Goal: Task Accomplishment & Management: Manage account settings

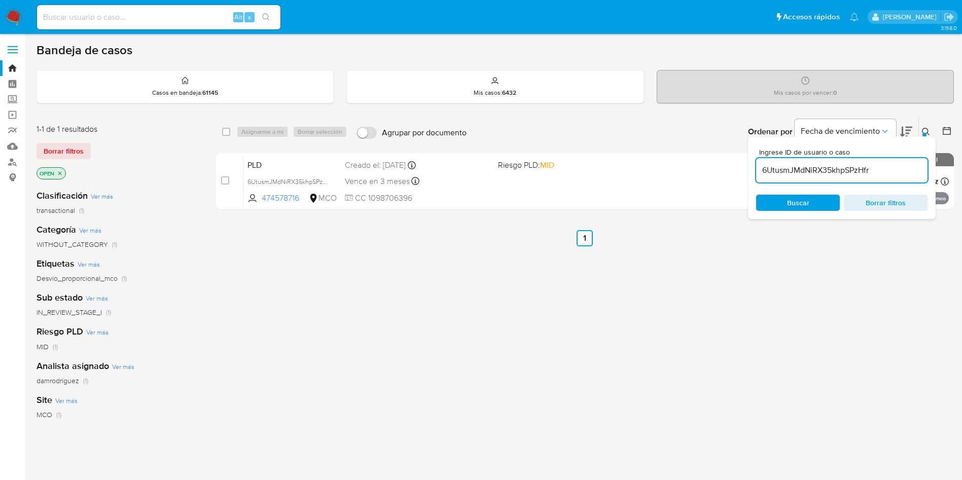
click at [839, 166] on input "6UtusmJMdNiRX35khpSPzHfr" at bounding box center [841, 170] width 171 height 13
paste input "U74MGE6iBz5thJ5Tta69TXpp"
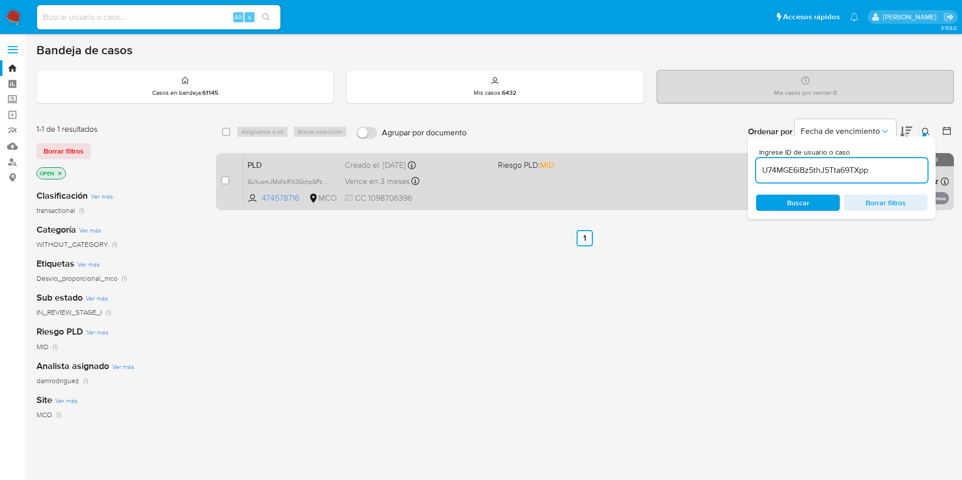
type input "U74MGE6iBz5thJ5Tta69TXpp"
click at [221, 180] on input "checkbox" at bounding box center [225, 180] width 8 height 8
checkbox input "true"
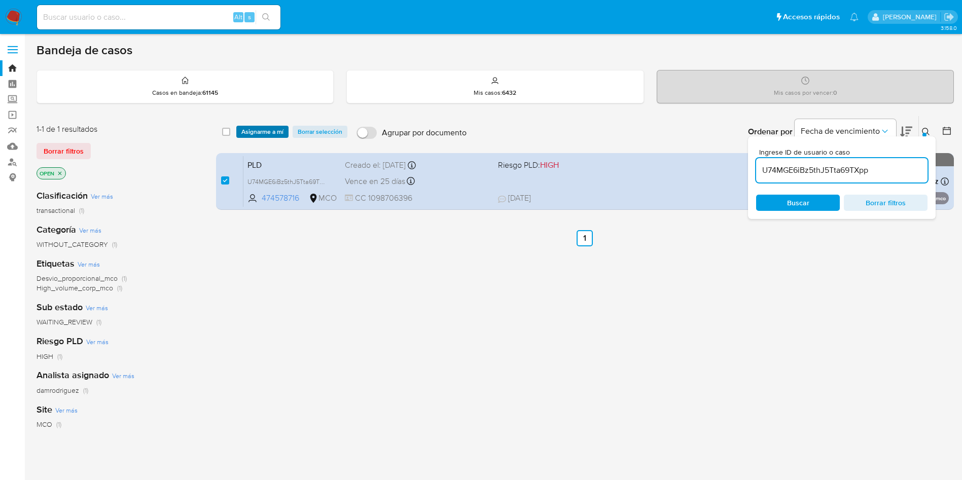
click at [277, 128] on span "Asignarme a mí" at bounding box center [262, 132] width 42 height 10
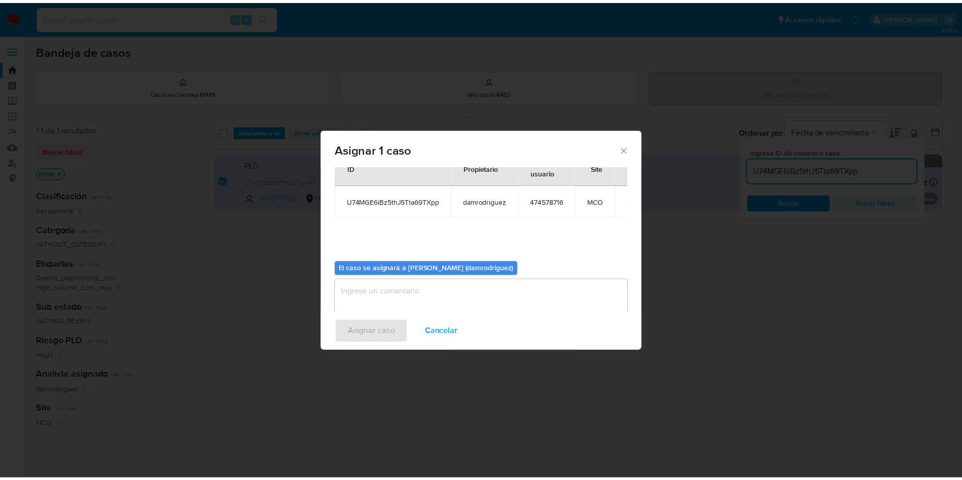
scroll to position [53, 0]
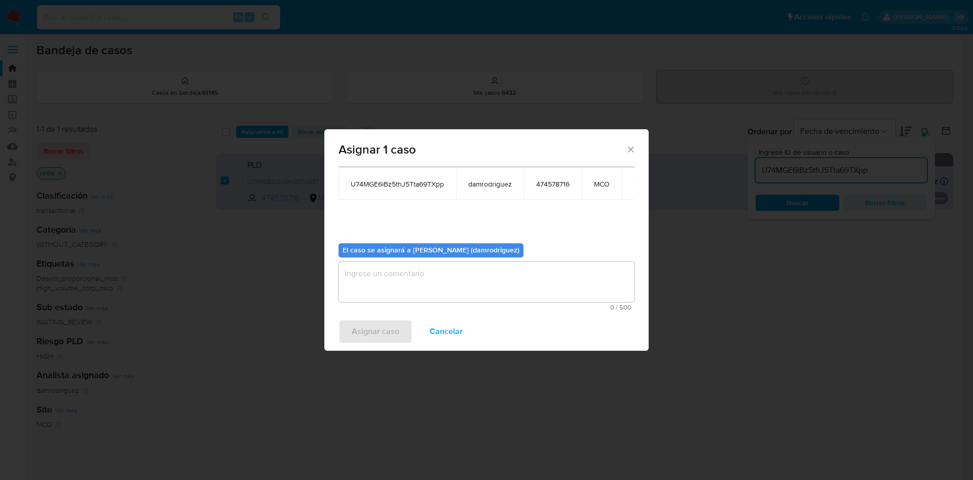
click at [381, 287] on textarea "assign-modal" at bounding box center [487, 282] width 296 height 41
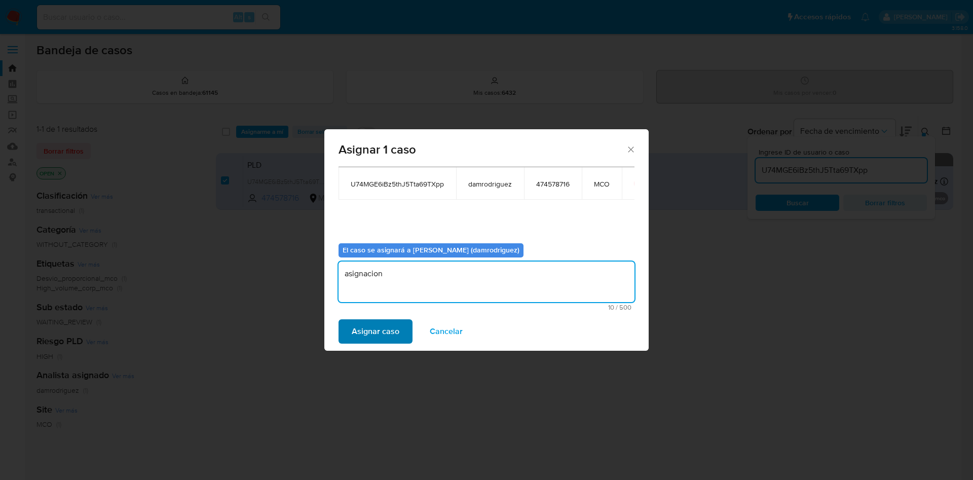
type textarea "asignacion"
click at [366, 333] on span "Asignar caso" at bounding box center [376, 331] width 48 height 22
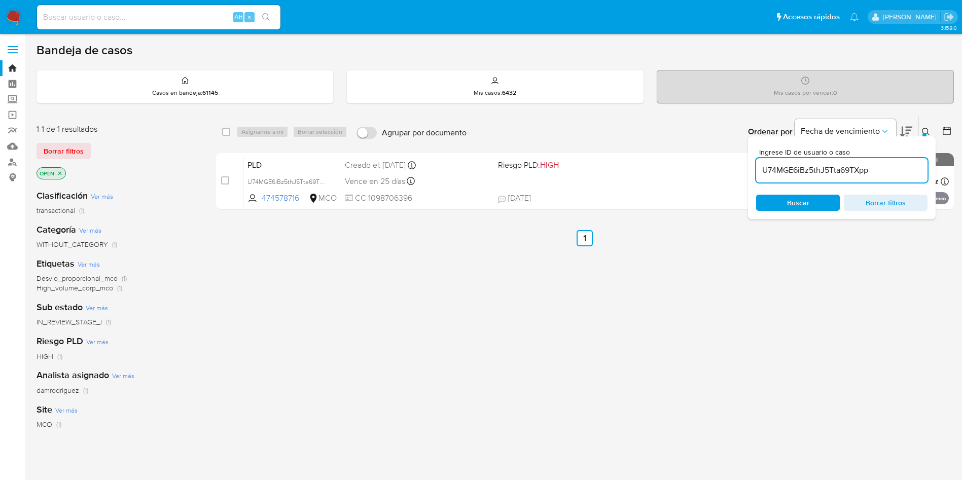
click at [18, 19] on img at bounding box center [13, 17] width 17 height 17
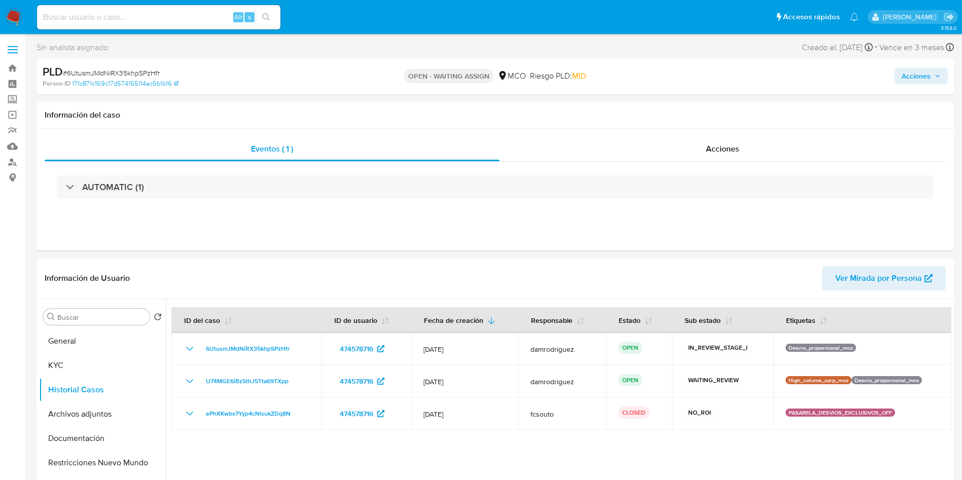
select select "10"
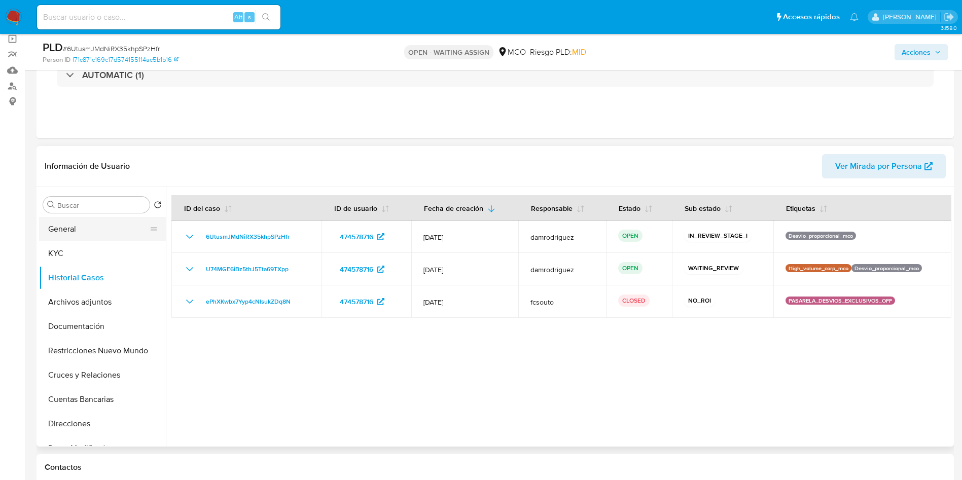
click at [86, 232] on button "General" at bounding box center [98, 229] width 119 height 24
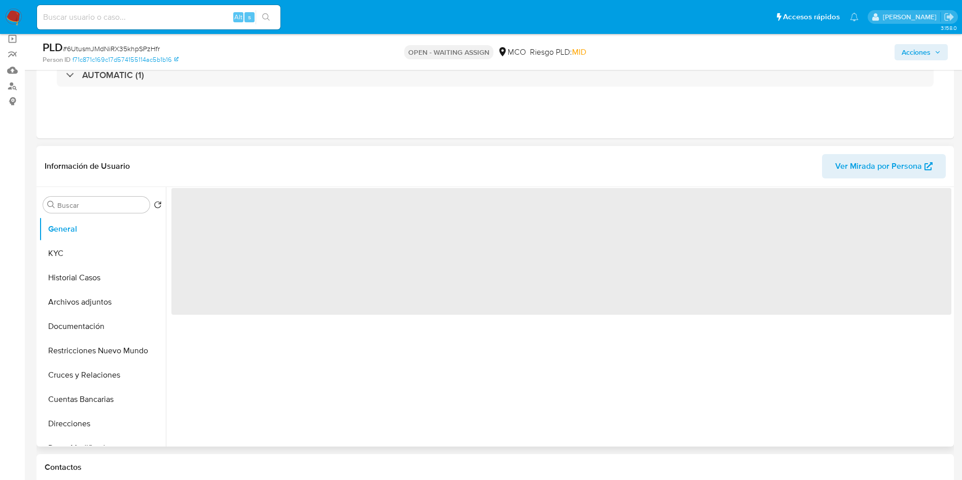
click at [223, 159] on header "Información de Usuario Ver Mirada por Persona" at bounding box center [495, 166] width 901 height 24
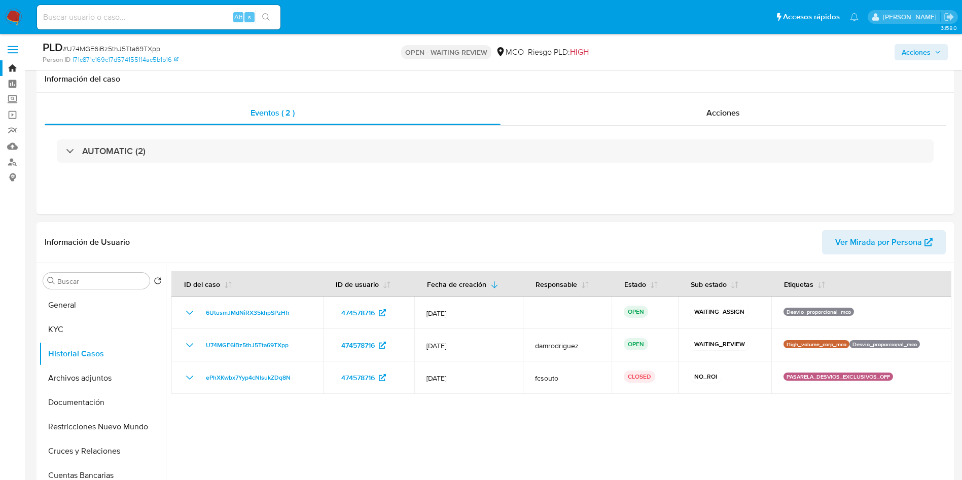
select select "10"
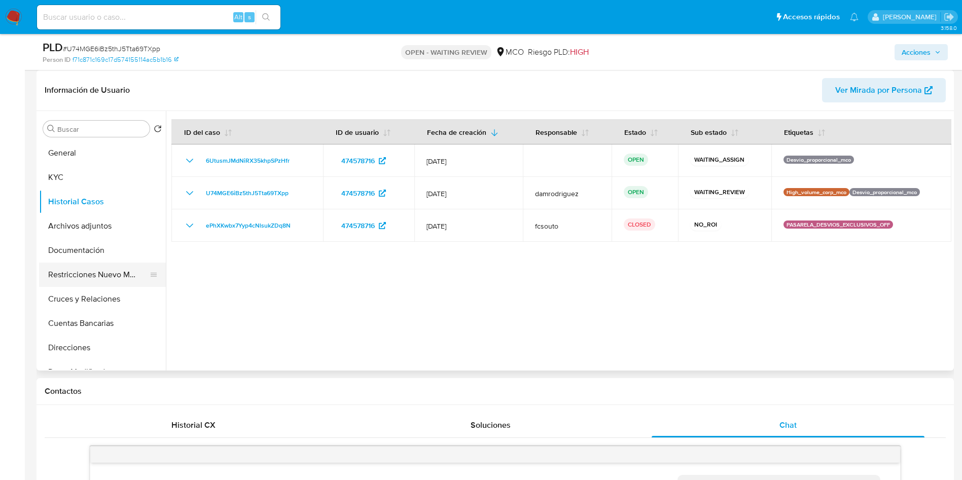
scroll to position [901, 0]
drag, startPoint x: 93, startPoint y: 321, endPoint x: 200, endPoint y: 109, distance: 237.8
click at [93, 321] on button "Cuentas Bancarias" at bounding box center [102, 323] width 127 height 24
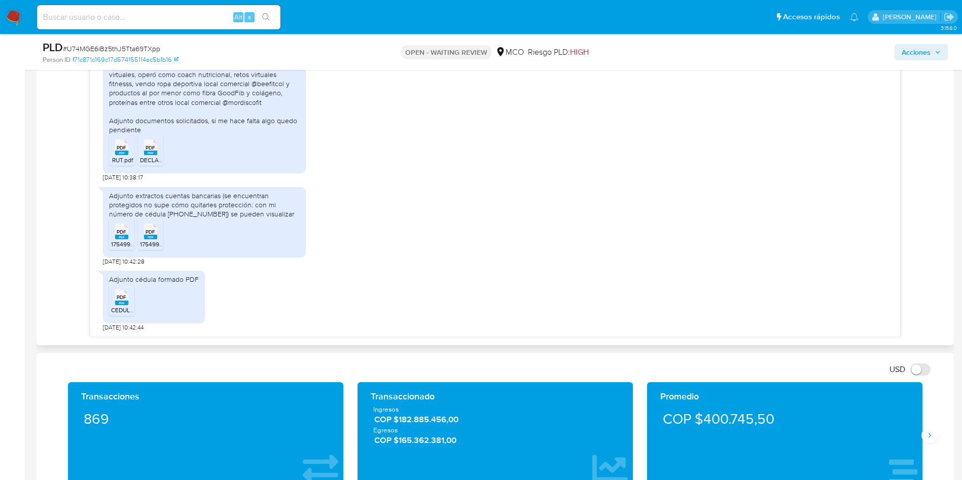
scroll to position [532, 0]
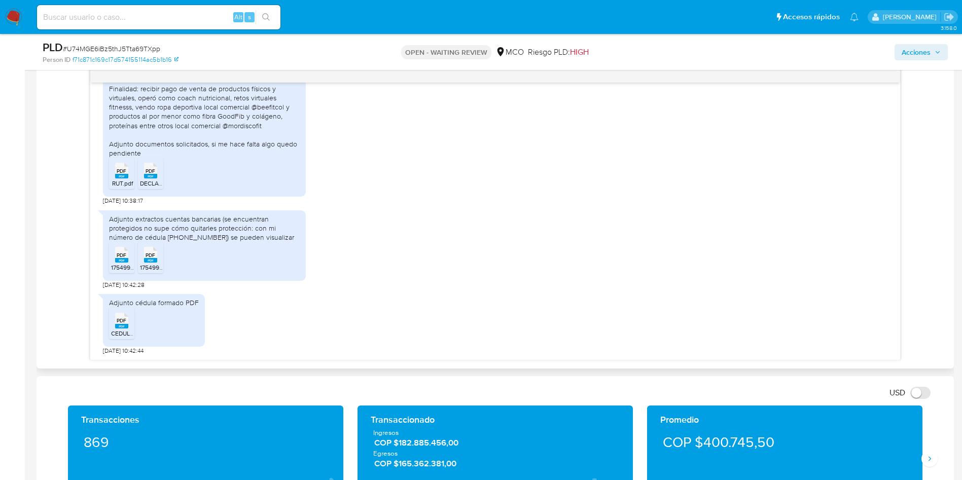
click at [148, 170] on span "PDF" at bounding box center [150, 171] width 10 height 7
click at [119, 169] on span "PDF" at bounding box center [122, 171] width 10 height 7
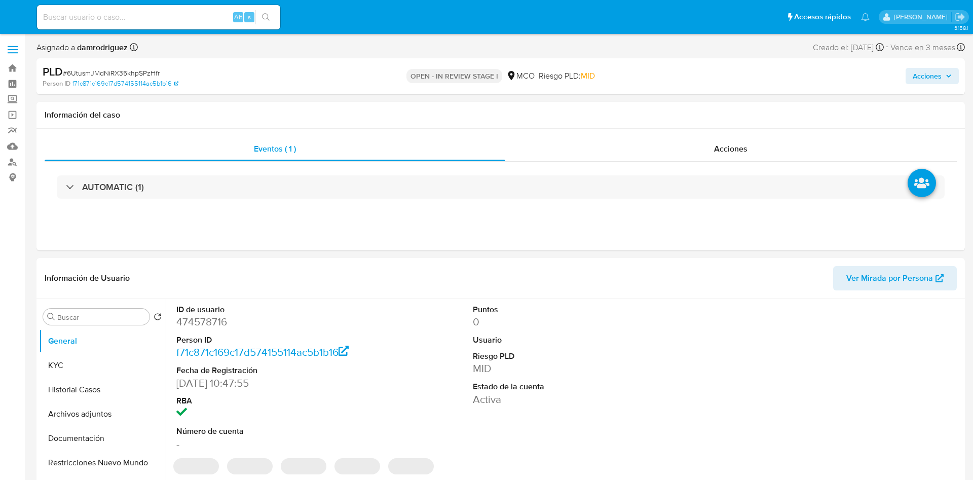
select select "10"
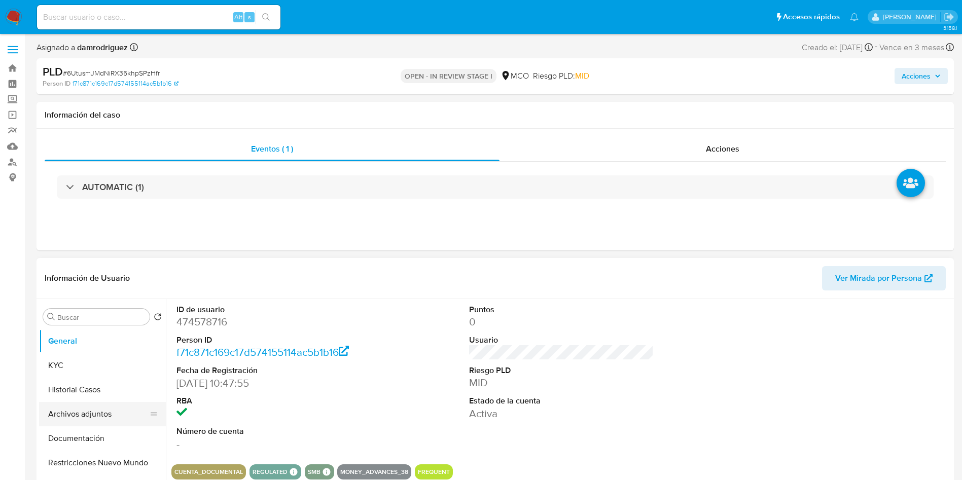
click at [100, 409] on button "Archivos adjuntos" at bounding box center [98, 414] width 119 height 24
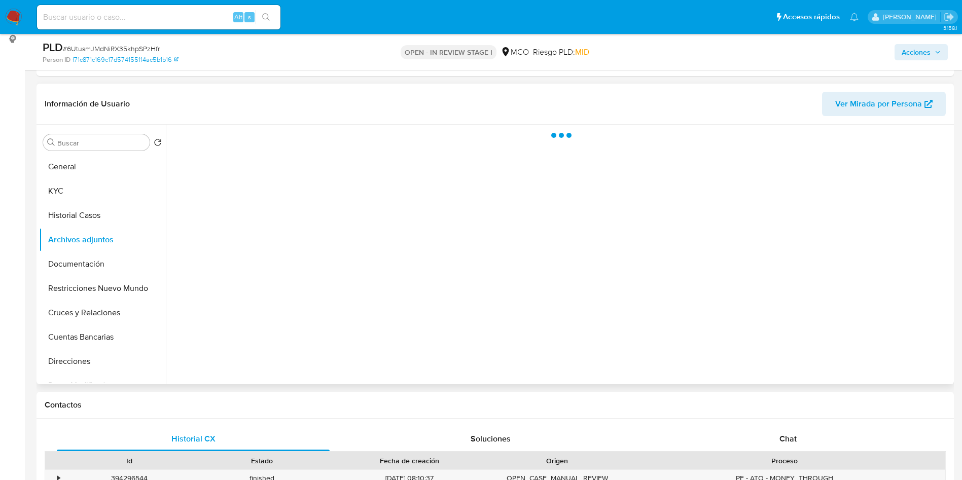
scroll to position [152, 0]
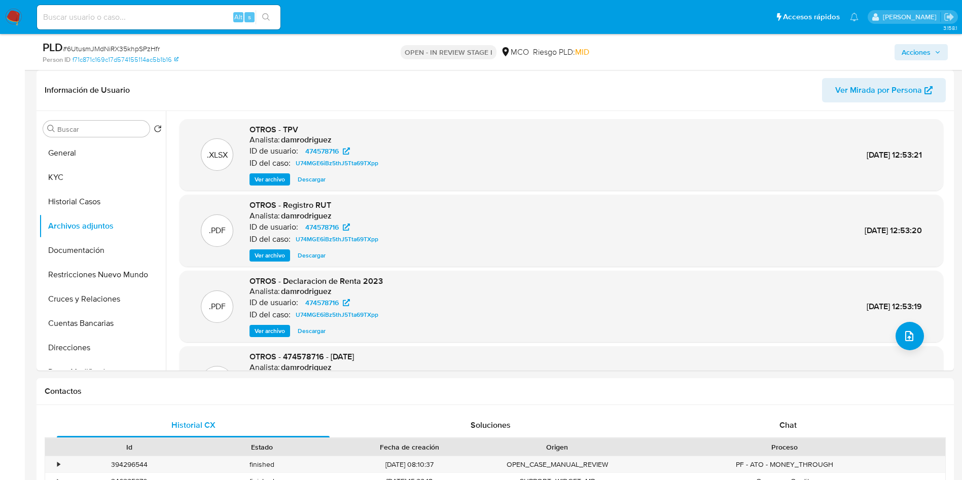
click at [918, 57] on span "Acciones" at bounding box center [915, 52] width 29 height 16
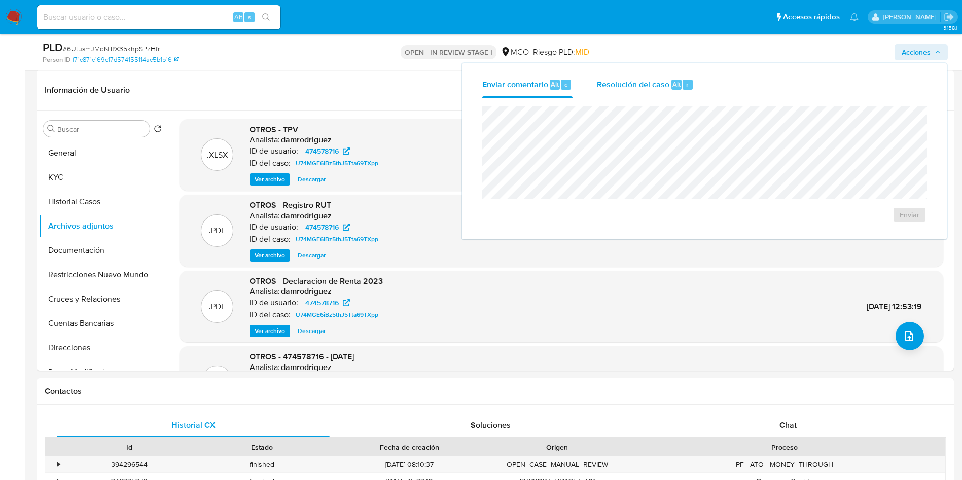
click at [646, 83] on span "Resolución del caso" at bounding box center [633, 84] width 72 height 12
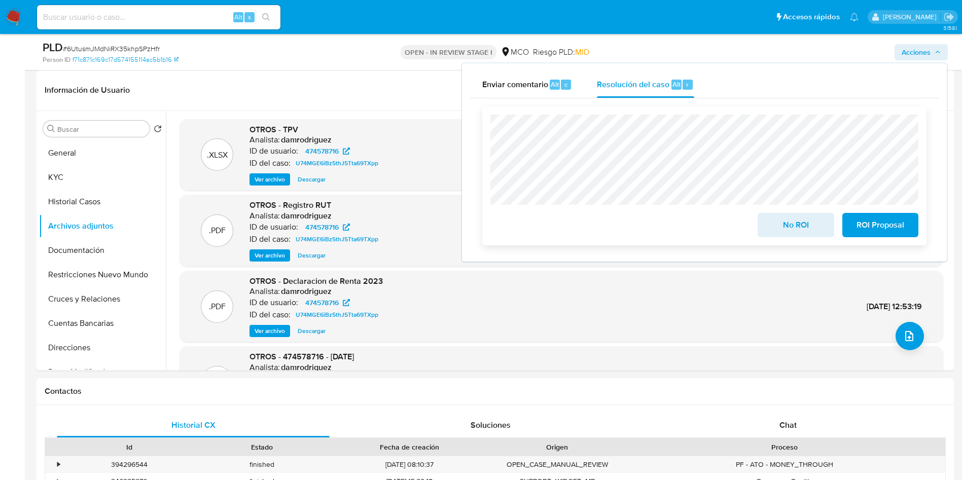
click at [782, 226] on span "No ROI" at bounding box center [796, 225] width 50 height 22
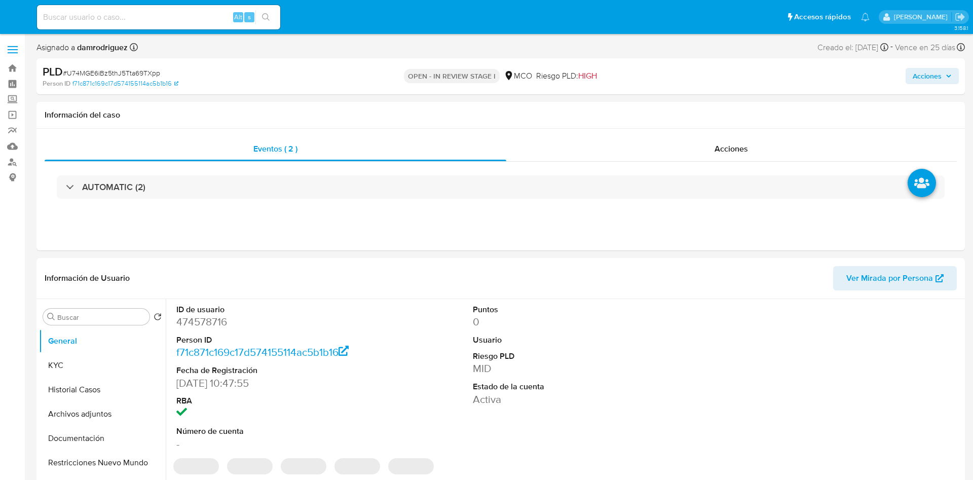
select select "10"
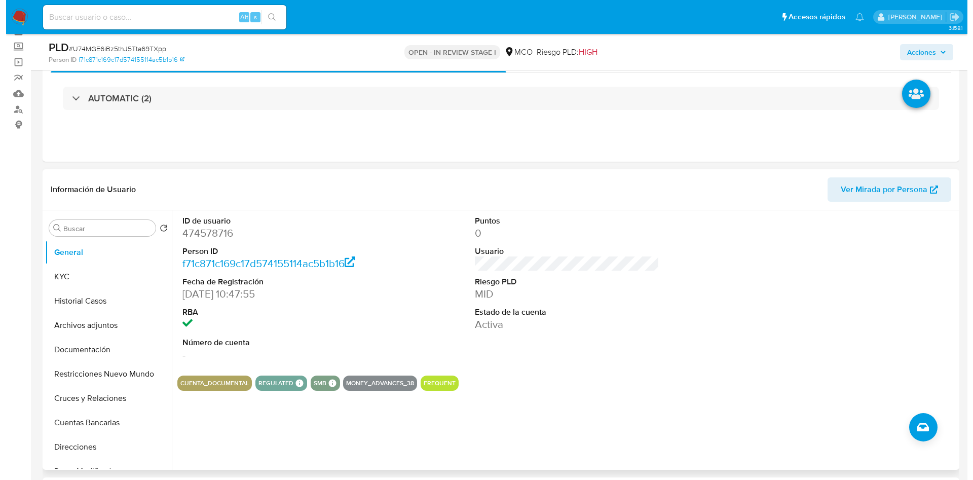
scroll to position [76, 0]
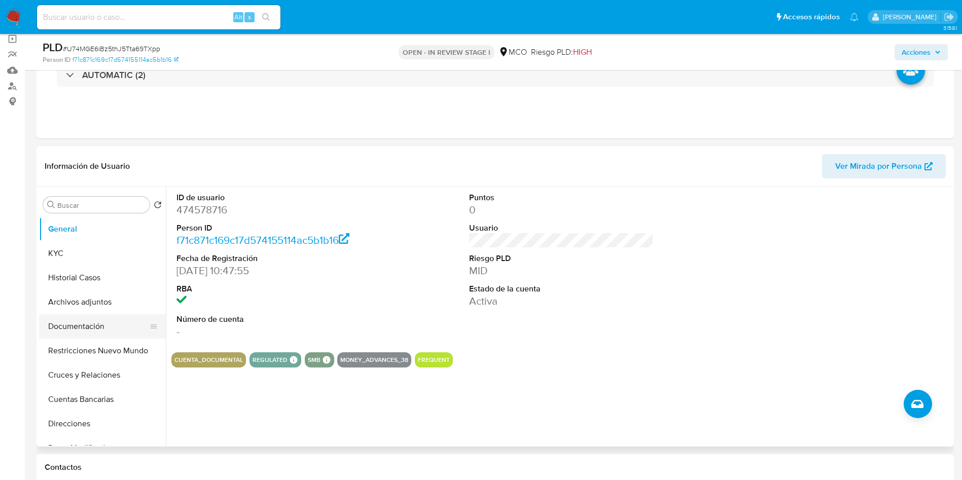
click at [96, 324] on button "Documentación" at bounding box center [98, 326] width 119 height 24
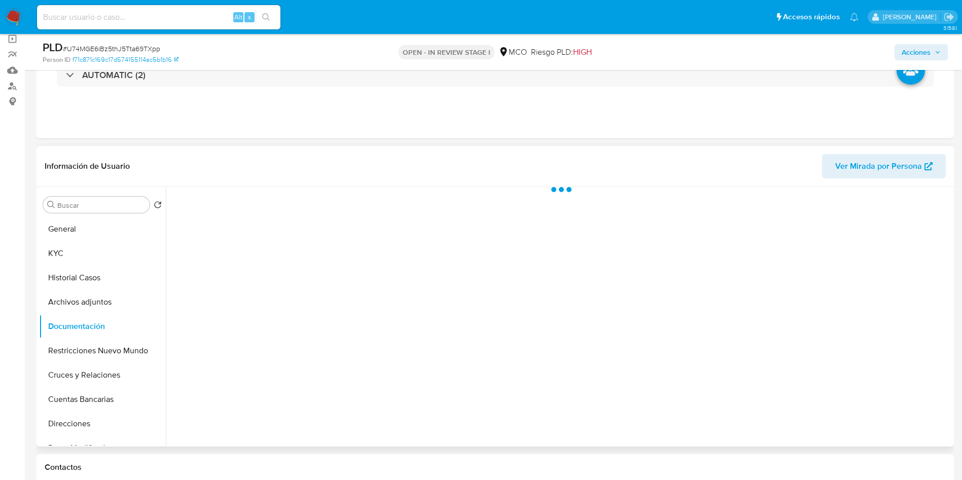
click at [99, 299] on button "Archivos adjuntos" at bounding box center [102, 302] width 127 height 24
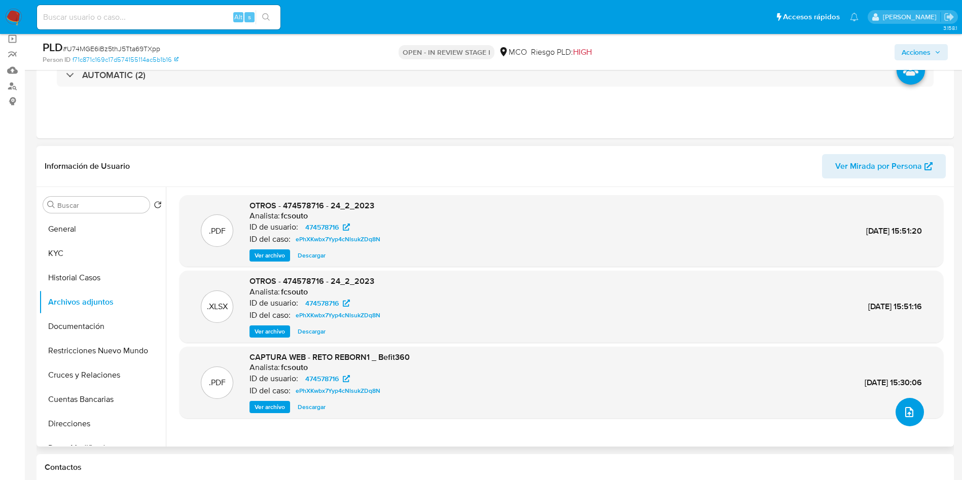
click at [912, 415] on button "upload-file" at bounding box center [909, 412] width 28 height 28
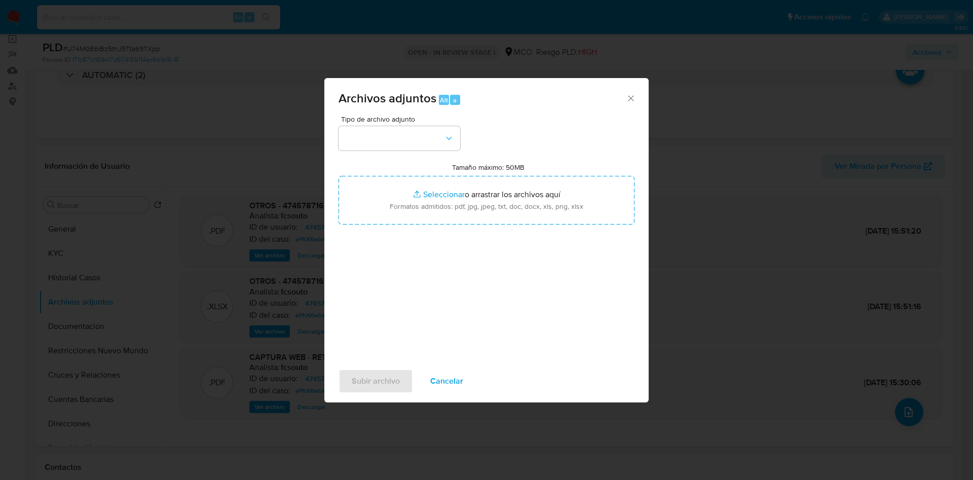
click at [379, 117] on span "Tipo de archivo adjunto" at bounding box center [402, 119] width 122 height 7
click at [380, 140] on button "button" at bounding box center [400, 138] width 122 height 24
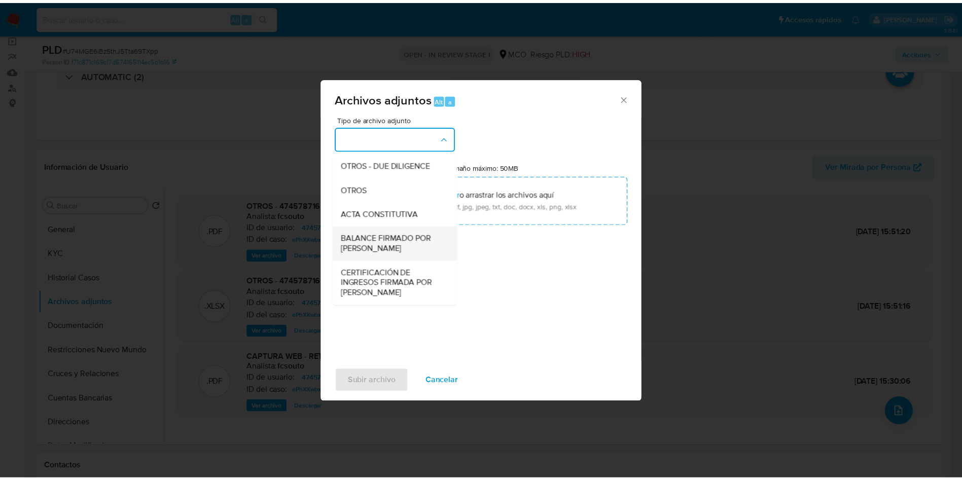
scroll to position [152, 0]
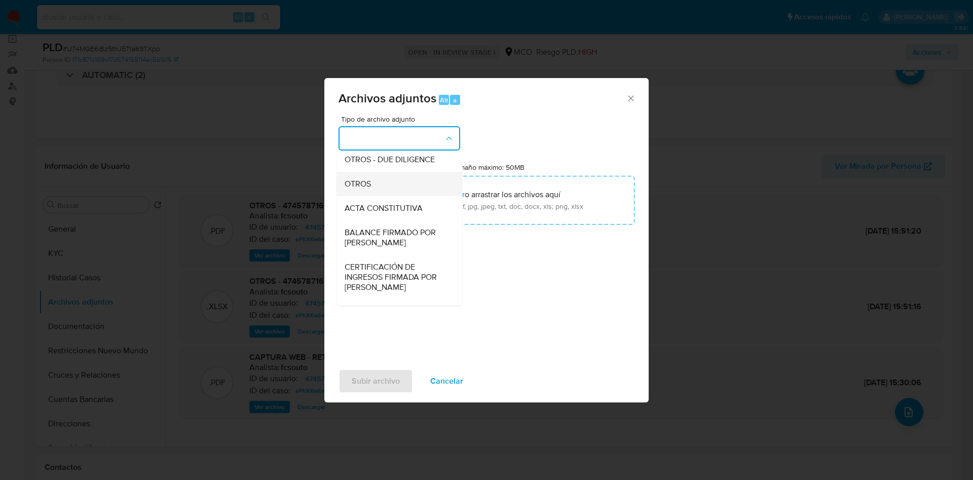
click at [383, 196] on div "OTROS" at bounding box center [396, 184] width 103 height 24
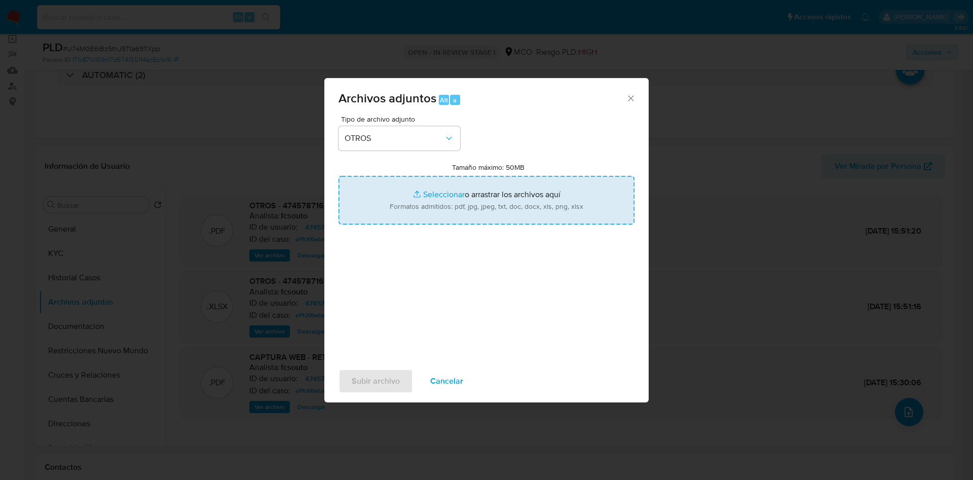
click at [505, 202] on input "Tamaño máximo: 50MB Seleccionar archivos" at bounding box center [487, 200] width 296 height 49
type input "C:\fakepath\474578716 - 15_09_2025.pdf"
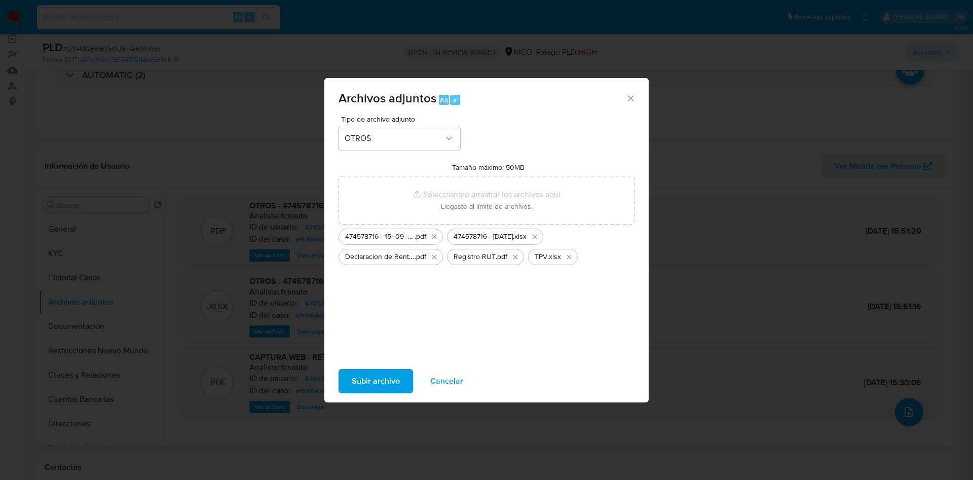
click at [388, 382] on span "Subir archivo" at bounding box center [376, 381] width 48 height 22
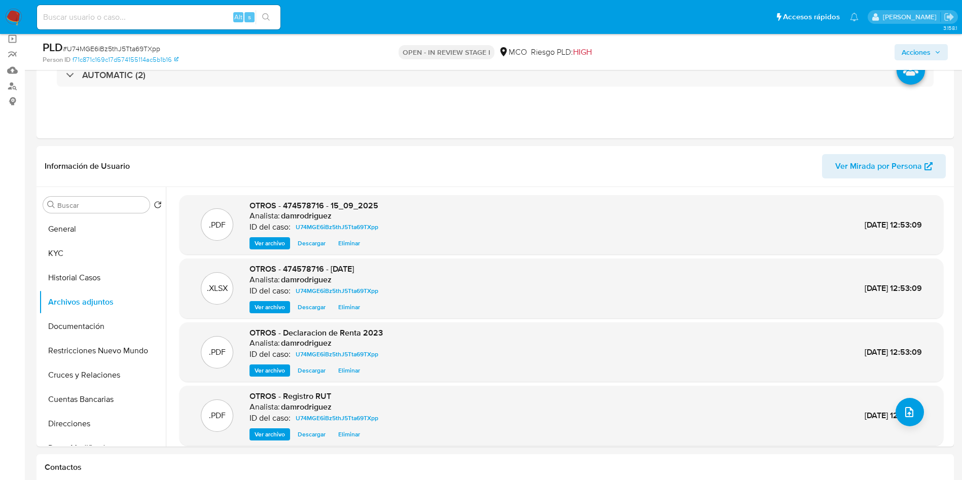
click at [918, 57] on span "Acciones" at bounding box center [915, 52] width 29 height 16
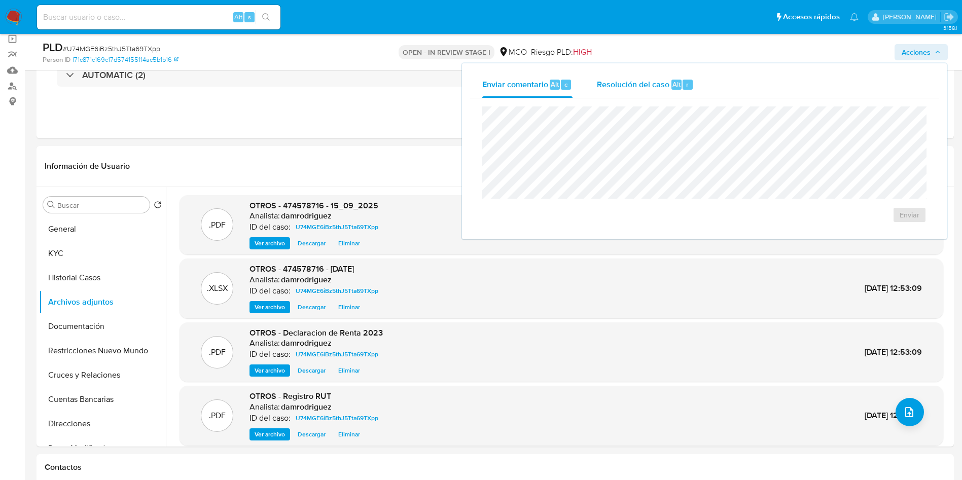
click at [671, 78] on div "Resolución del caso Alt r" at bounding box center [645, 84] width 97 height 26
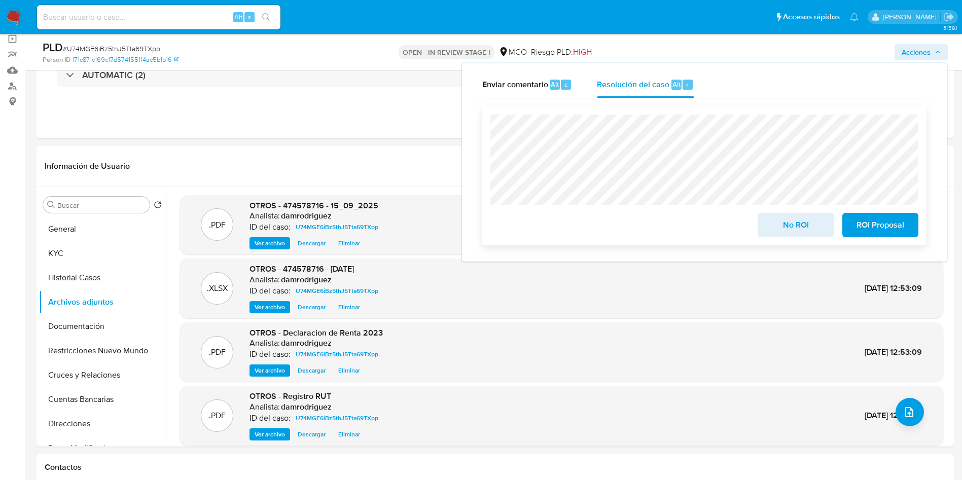
click at [804, 226] on span "No ROI" at bounding box center [796, 225] width 50 height 22
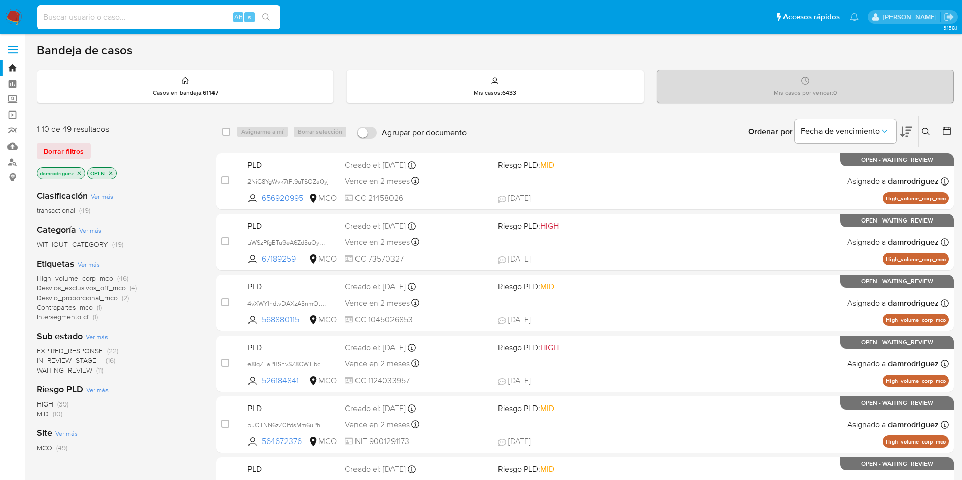
click at [150, 21] on input at bounding box center [158, 17] width 243 height 13
paste input "63FEez3IZHcbVGSnqEcxseU9"
type input "63FEez3IZHcbVGSnqEcxseU9"
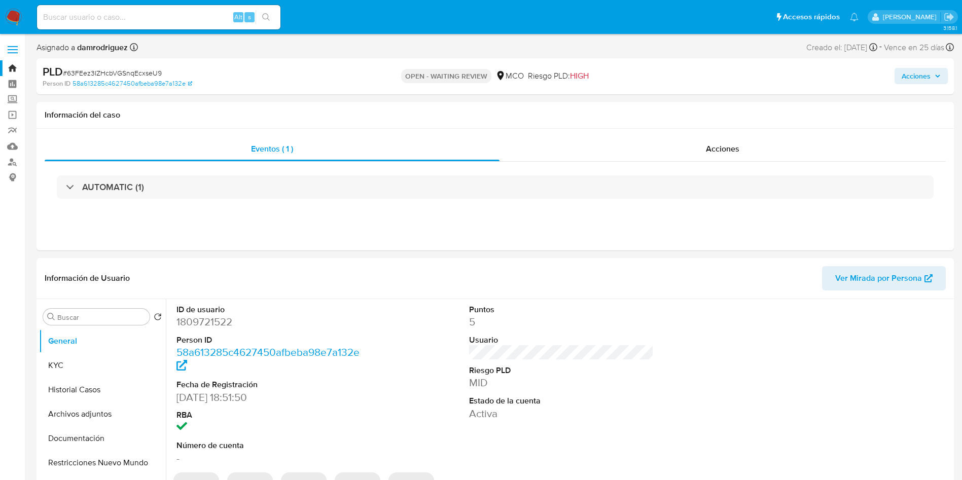
select select "10"
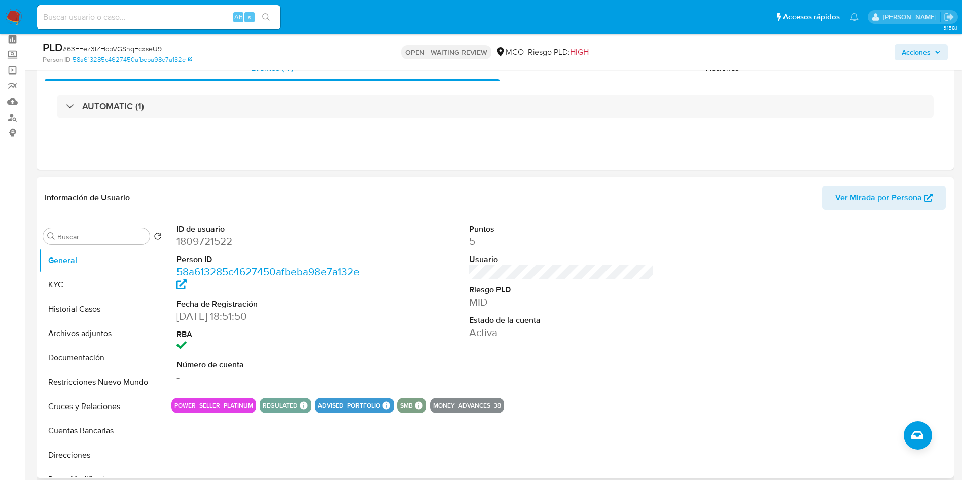
scroll to position [76, 0]
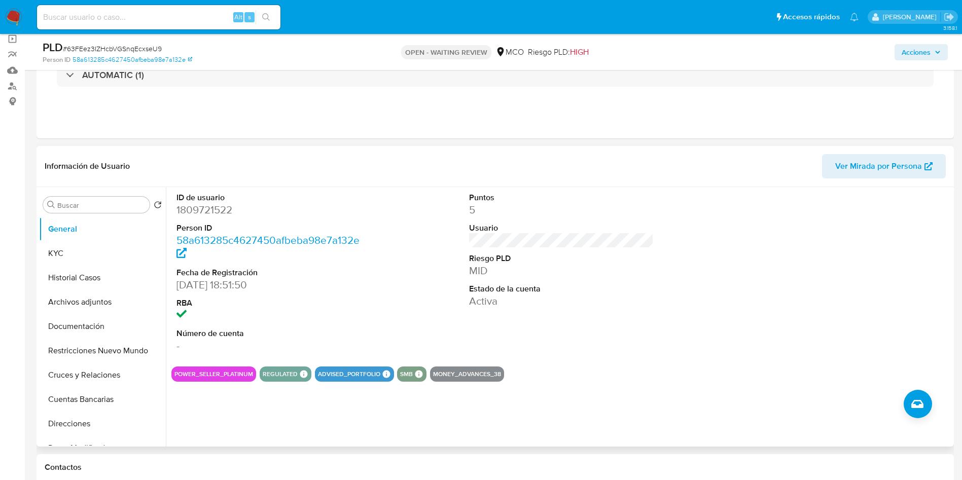
click at [209, 211] on dd "1809721522" at bounding box center [268, 210] width 185 height 14
copy dd "1809721522"
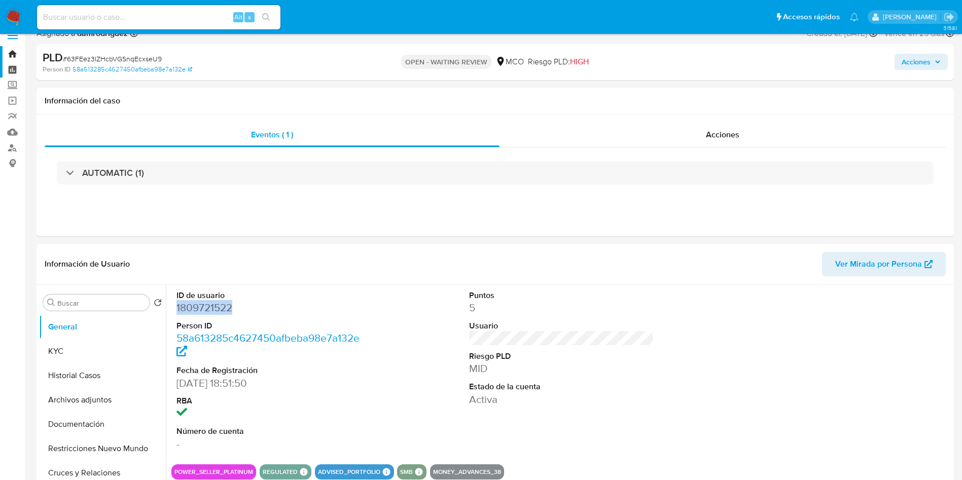
scroll to position [0, 0]
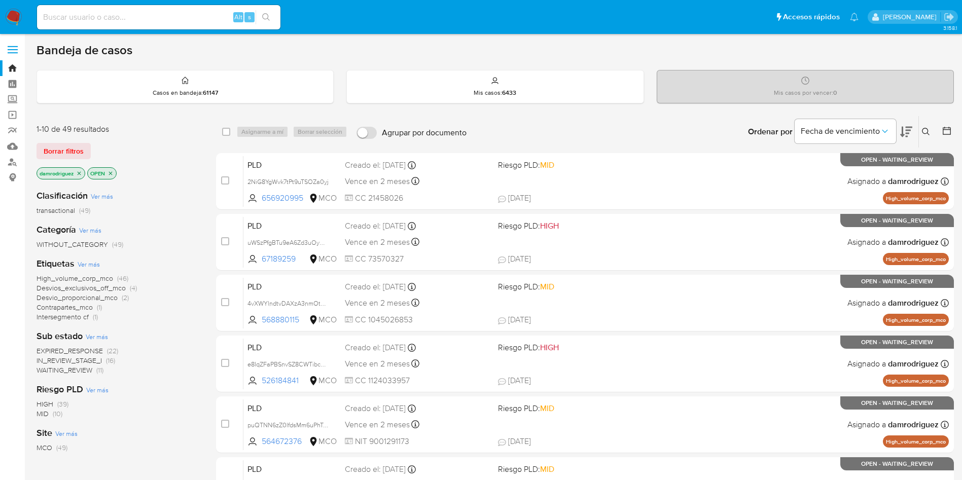
click at [80, 174] on icon "close-filter" at bounding box center [79, 173] width 6 height 6
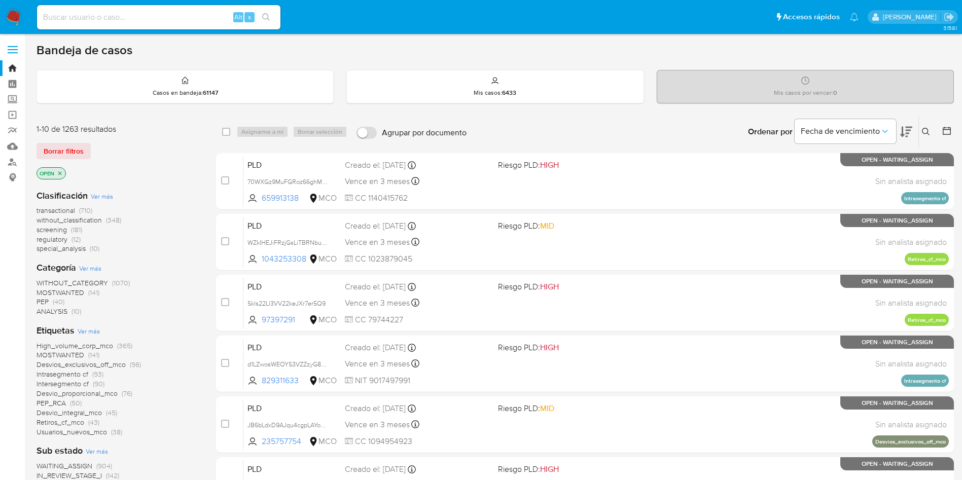
click at [50, 229] on span "screening" at bounding box center [51, 230] width 30 height 10
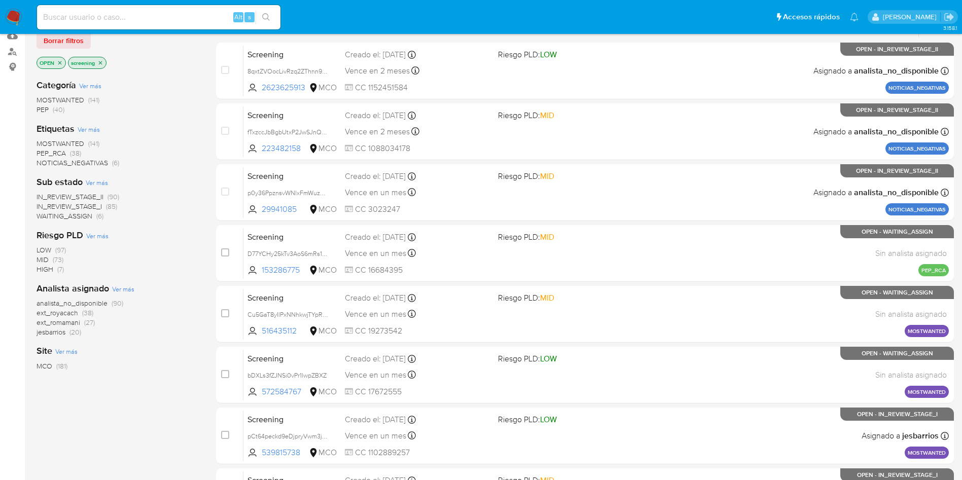
scroll to position [76, 0]
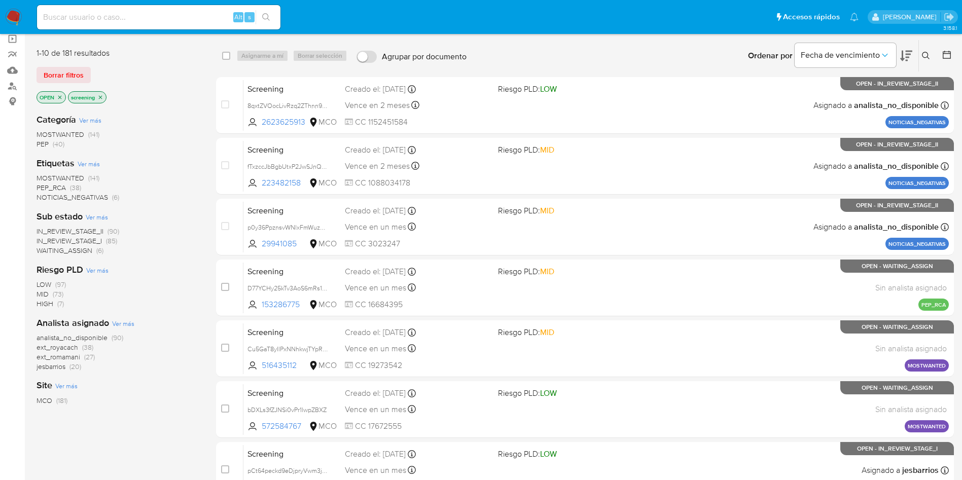
click at [92, 229] on span "IN_REVIEW_STAGE_II" at bounding box center [69, 231] width 67 height 10
